Goal: Information Seeking & Learning: Learn about a topic

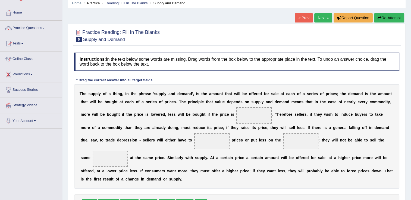
scroll to position [33, 0]
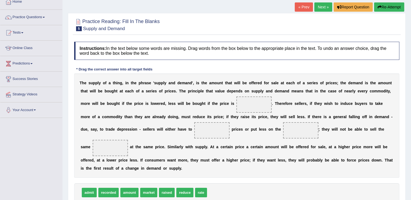
click at [236, 105] on span at bounding box center [253, 105] width 35 height 16
drag, startPoint x: 167, startPoint y: 175, endPoint x: 205, endPoint y: 106, distance: 78.4
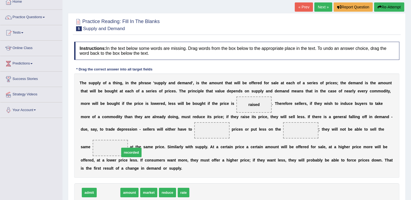
drag, startPoint x: 114, startPoint y: 174, endPoint x: 137, endPoint y: 134, distance: 46.2
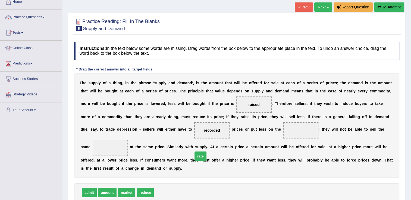
drag, startPoint x: 161, startPoint y: 176, endPoint x: 202, endPoint y: 139, distance: 55.4
click at [202, 139] on div "T h e s u p p l y o f a t h i n g , i n t h e p h r a s e ' s u p p l y a n d d…" at bounding box center [236, 126] width 325 height 105
drag, startPoint x: 127, startPoint y: 175, endPoint x: 319, endPoint y: 137, distance: 196.3
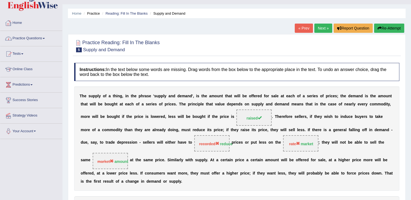
scroll to position [11, 0]
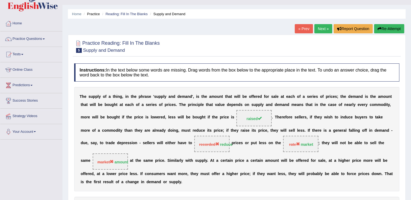
click at [42, 40] on link "Practice Questions" at bounding box center [31, 39] width 62 height 14
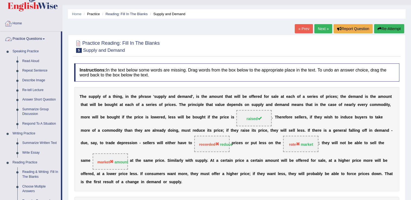
click at [25, 42] on link "Practice Questions" at bounding box center [30, 39] width 61 height 14
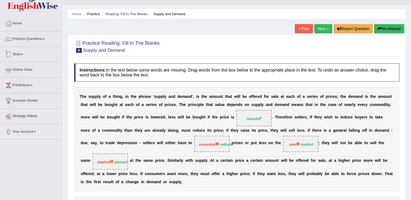
click at [21, 71] on link "Online Class" at bounding box center [31, 69] width 62 height 14
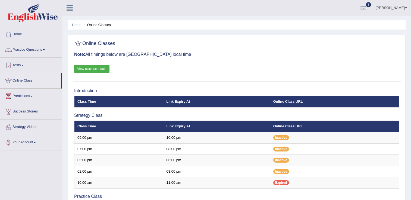
click at [88, 68] on link "View class schedule" at bounding box center [91, 69] width 35 height 8
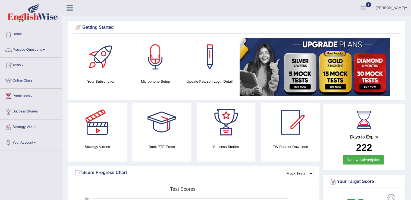
click at [43, 48] on link "Practice Questions" at bounding box center [31, 49] width 62 height 14
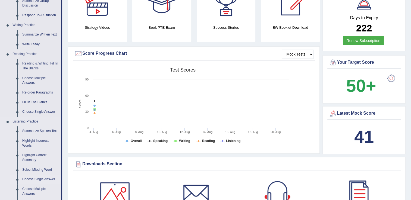
scroll to position [295, 0]
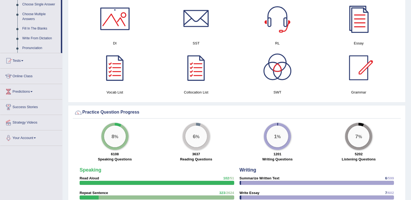
click at [40, 80] on link "Online Class" at bounding box center [31, 76] width 62 height 14
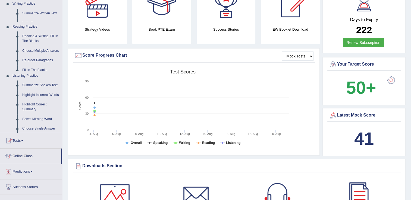
click at [40, 80] on nav "Toggle navigation Home Practice Questions Speaking Practice Read Aloud Repeat S…" at bounding box center [31, 67] width 62 height 317
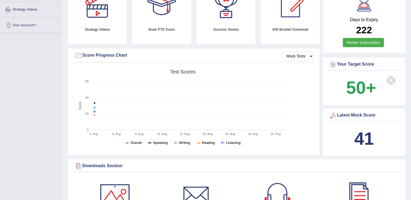
scroll to position [70, 0]
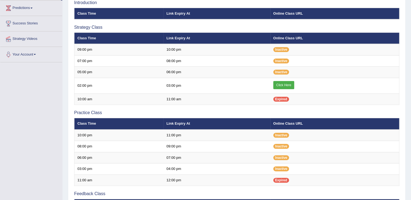
scroll to position [77, 0]
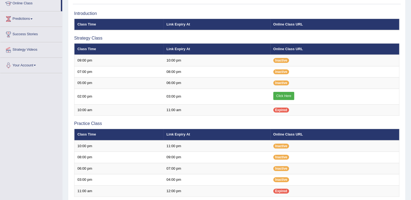
click at [277, 26] on th "Online Class URL" at bounding box center [334, 24] width 129 height 11
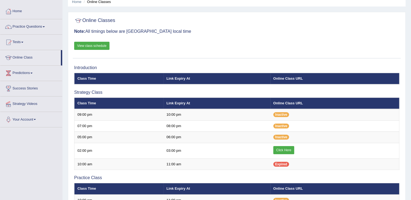
scroll to position [12, 0]
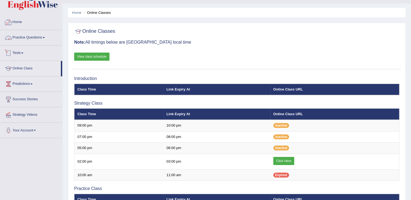
click at [35, 41] on link "Practice Questions" at bounding box center [31, 37] width 62 height 14
click at [46, 39] on link "Practice Questions" at bounding box center [31, 37] width 62 height 14
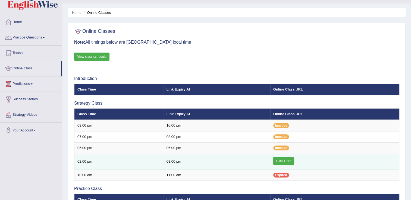
click at [278, 160] on link "Click Here" at bounding box center [283, 161] width 21 height 8
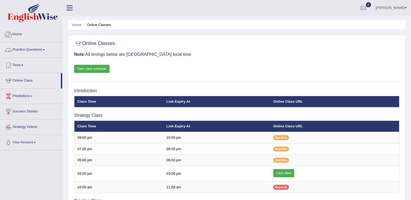
scroll to position [12, 0]
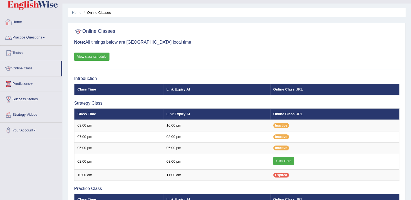
click at [31, 40] on link "Practice Questions" at bounding box center [31, 37] width 62 height 14
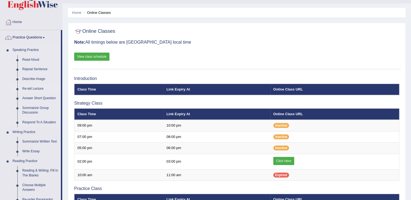
click at [30, 90] on link "Re-tell Lecture" at bounding box center [40, 89] width 41 height 10
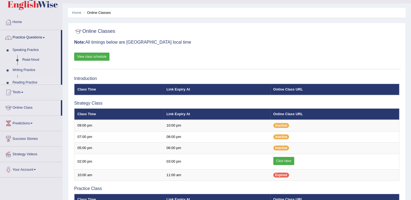
click at [30, 90] on ul "Home Practice Questions Speaking Practice Read Aloud Repeat Sentence Describe I…" at bounding box center [31, 96] width 62 height 163
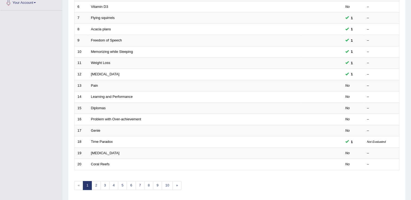
scroll to position [141, 0]
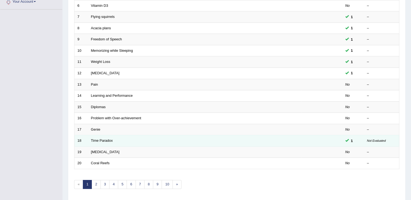
click at [106, 142] on td "Time Paradox" at bounding box center [194, 141] width 213 height 11
drag, startPoint x: 106, startPoint y: 142, endPoint x: 90, endPoint y: 142, distance: 16.3
click at [90, 142] on td "Time Paradox" at bounding box center [194, 141] width 213 height 11
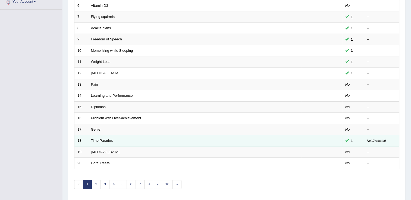
click at [90, 142] on td "Time Paradox" at bounding box center [194, 141] width 213 height 11
click at [104, 139] on link "Time Paradox" at bounding box center [102, 141] width 22 height 4
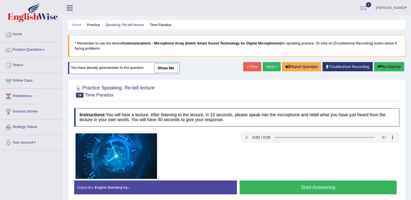
click at [298, 188] on button "Start Answering" at bounding box center [318, 188] width 157 height 14
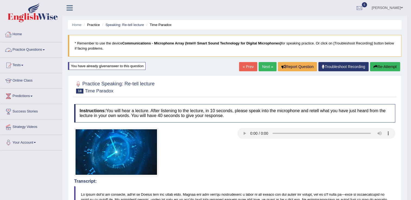
click at [46, 52] on link "Practice Questions" at bounding box center [31, 49] width 62 height 14
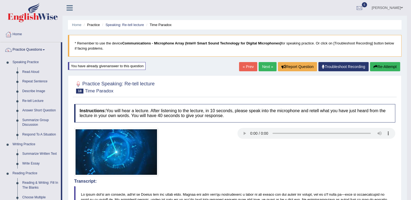
click at [268, 67] on link "Next »" at bounding box center [268, 66] width 18 height 9
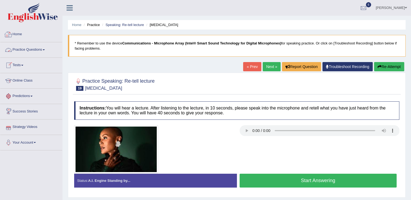
click at [46, 55] on link "Practice Questions" at bounding box center [31, 49] width 62 height 14
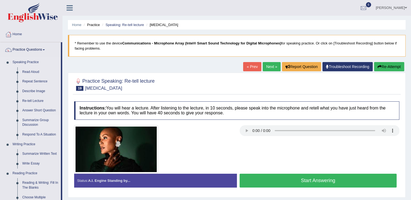
click at [44, 121] on link "Summarize Group Discussion" at bounding box center [40, 123] width 41 height 14
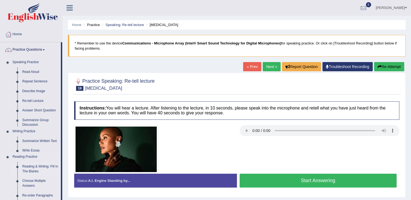
click at [44, 121] on ul "Speaking Practice Read Aloud Repeat Sentence Describe Image Re-tell Lecture Ans…" at bounding box center [30, 177] width 61 height 238
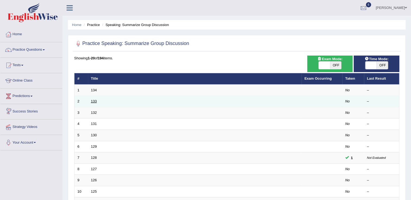
click at [94, 101] on link "133" at bounding box center [94, 101] width 6 height 4
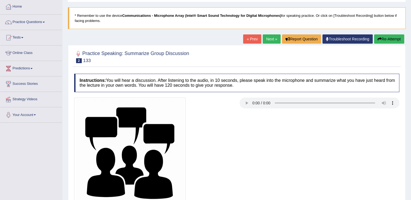
scroll to position [85, 0]
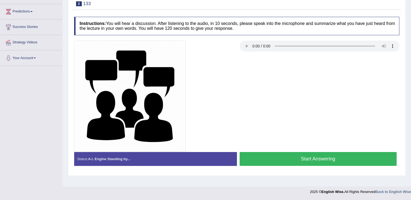
click at [243, 165] on button "Start Answering" at bounding box center [318, 159] width 157 height 14
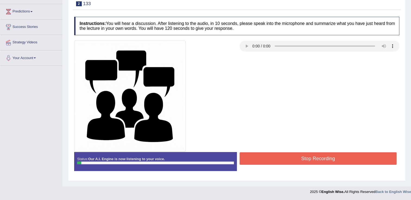
click at [295, 153] on button "Stop Recording" at bounding box center [318, 159] width 157 height 12
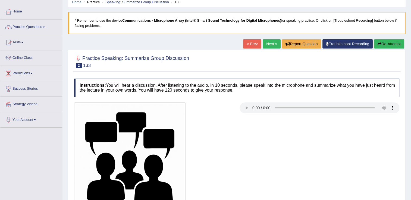
scroll to position [21, 0]
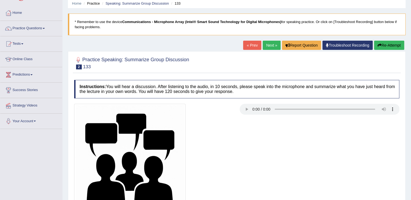
click at [398, 45] on button "Re-Attempt" at bounding box center [389, 45] width 30 height 9
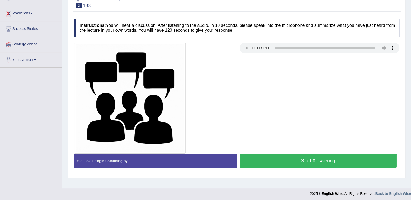
scroll to position [85, 0]
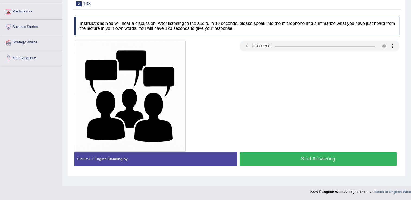
click at [330, 160] on button "Start Answering" at bounding box center [318, 159] width 157 height 14
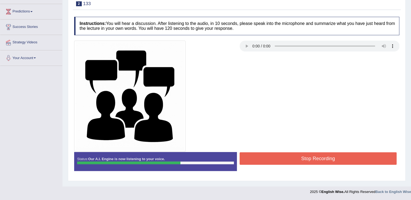
click at [322, 162] on button "Stop Recording" at bounding box center [318, 159] width 157 height 12
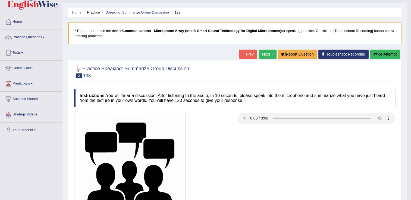
scroll to position [0, 0]
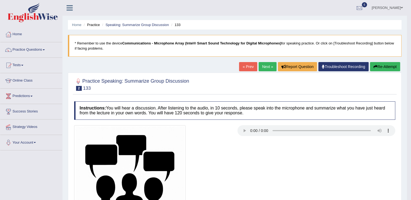
click at [269, 67] on link "Next »" at bounding box center [268, 66] width 18 height 9
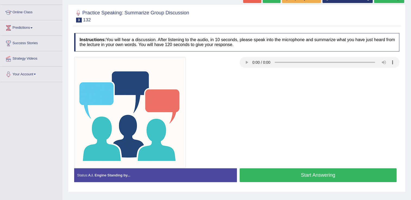
scroll to position [85, 0]
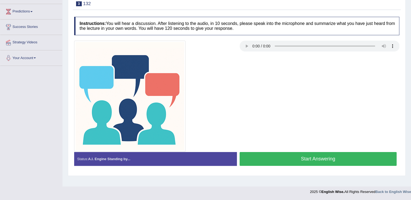
drag, startPoint x: 259, startPoint y: 156, endPoint x: 279, endPoint y: 166, distance: 22.6
click at [279, 166] on div "Start Answering" at bounding box center [318, 159] width 163 height 15
click at [279, 167] on div "Status: A.I. Engine Standing by... Start Answering Stop Recording" at bounding box center [236, 161] width 325 height 19
click at [283, 161] on button "Start Answering" at bounding box center [318, 159] width 157 height 14
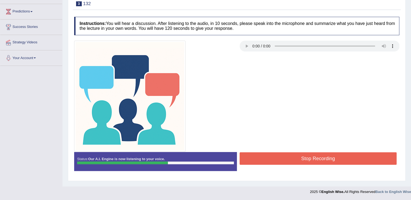
click at [283, 161] on button "Stop Recording" at bounding box center [318, 159] width 157 height 12
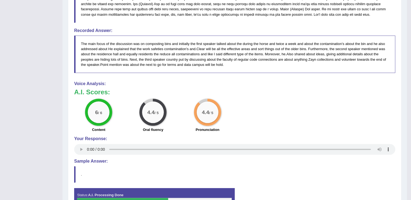
scroll to position [313, 0]
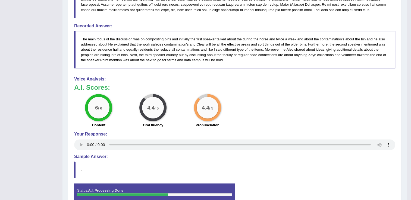
click at [298, 91] on div "A.I. Scores: 6 / 6 Content 4.4 / 5 Oral fluency 4.4 / 5 Pronunciation" at bounding box center [234, 106] width 321 height 45
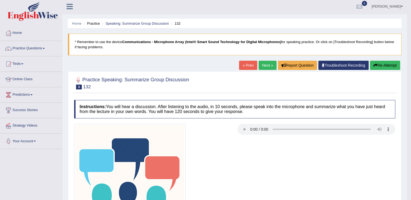
scroll to position [0, 0]
